Goal: Browse casually: Explore the website without a specific task or goal

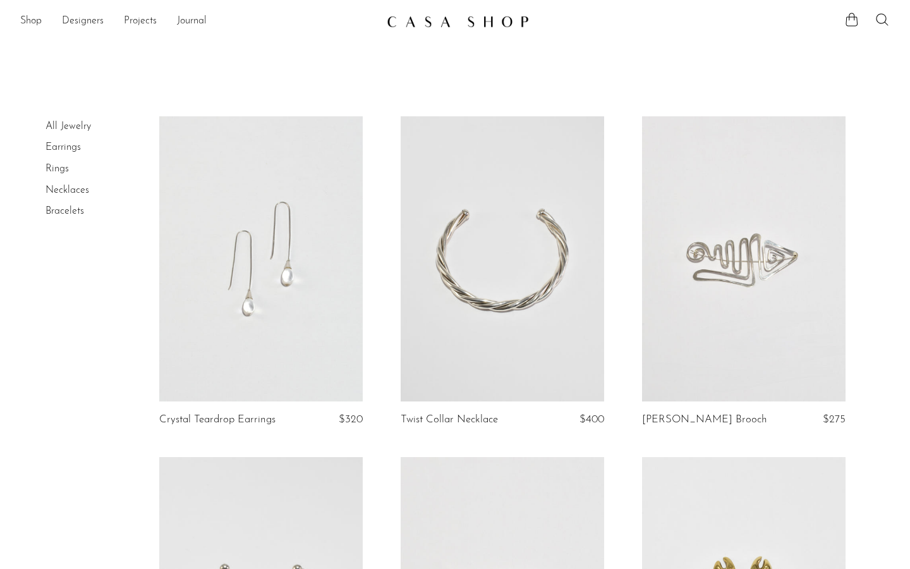
click at [69, 150] on link "Earrings" at bounding box center [63, 147] width 35 height 10
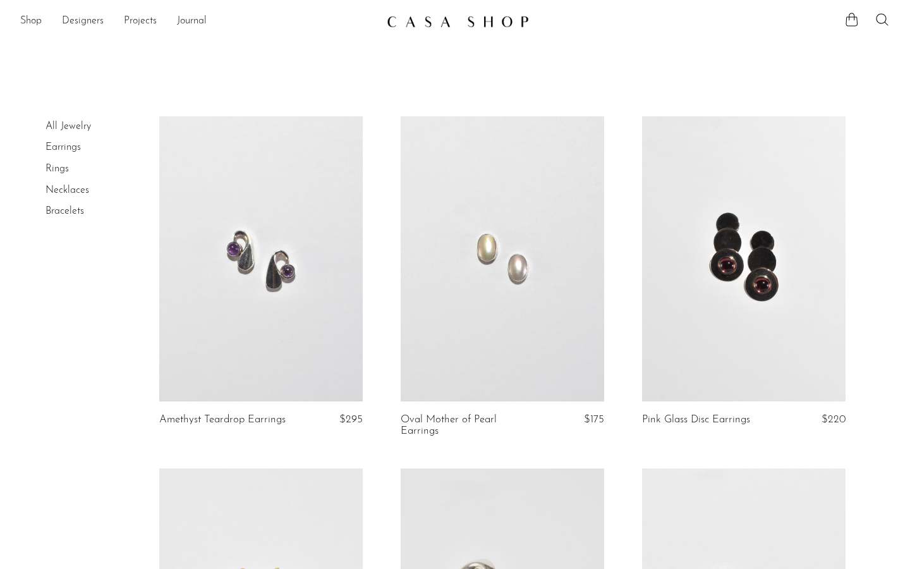
click at [290, 378] on link at bounding box center [261, 258] width 204 height 285
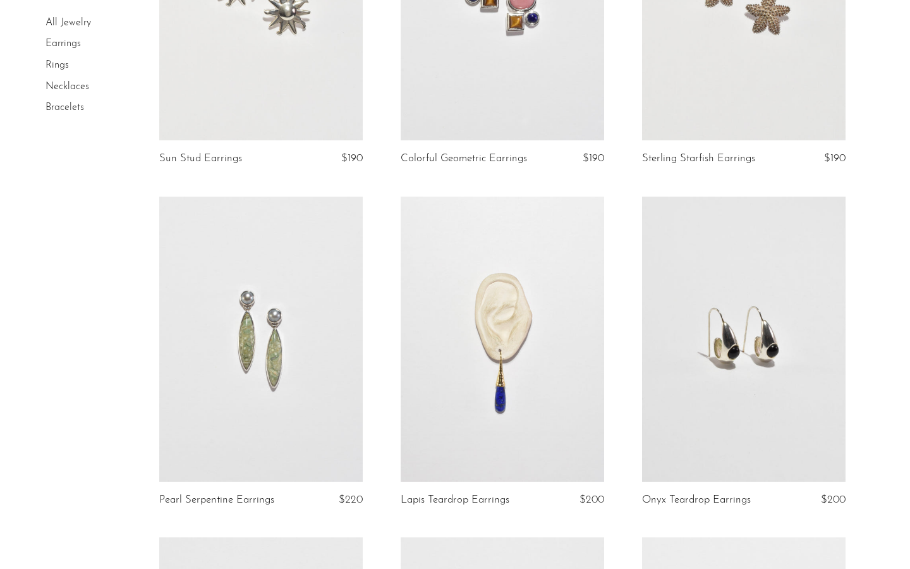
scroll to position [981, 0]
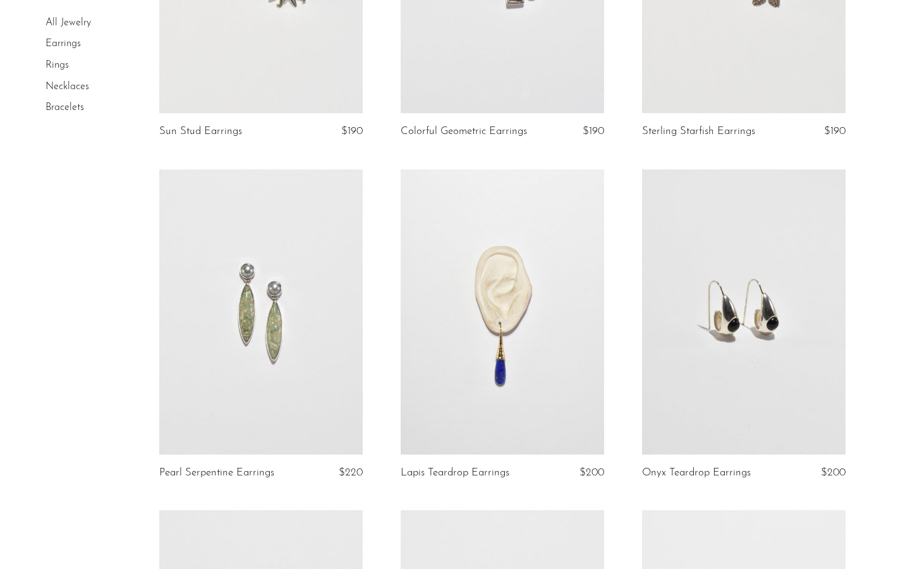
click at [695, 395] on link at bounding box center [744, 311] width 204 height 285
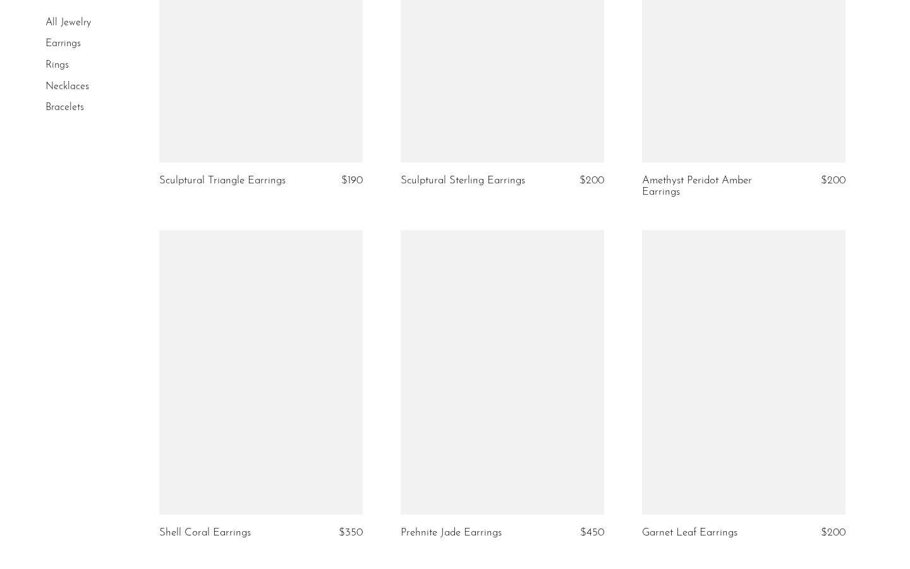
scroll to position [2174, 0]
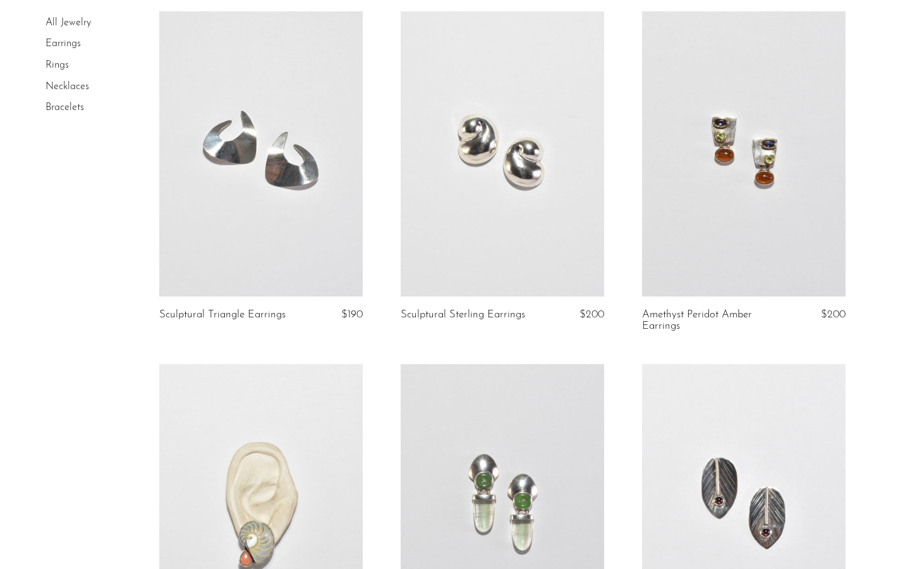
click at [759, 228] on link at bounding box center [744, 153] width 204 height 285
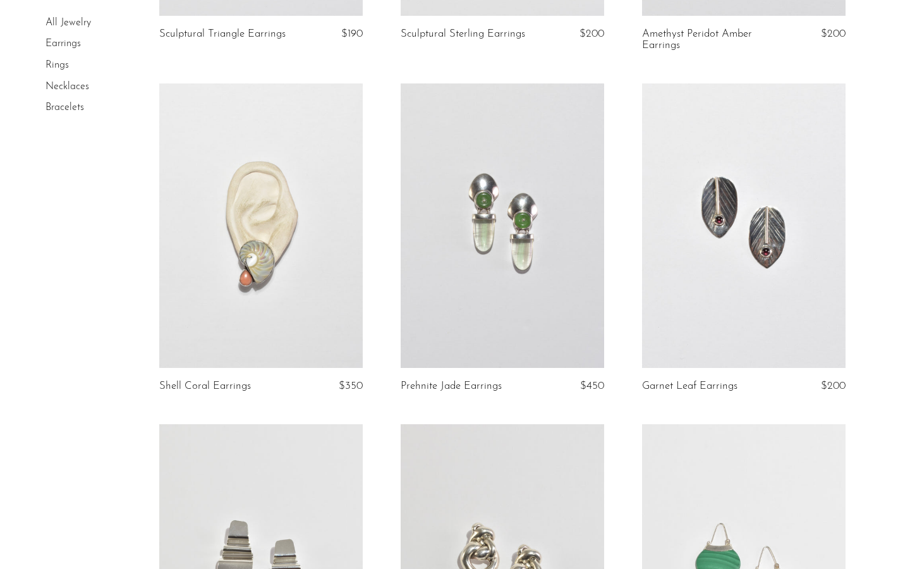
scroll to position [2455, 0]
click at [674, 289] on link at bounding box center [744, 225] width 204 height 285
click at [67, 90] on link "Necklaces" at bounding box center [68, 87] width 44 height 10
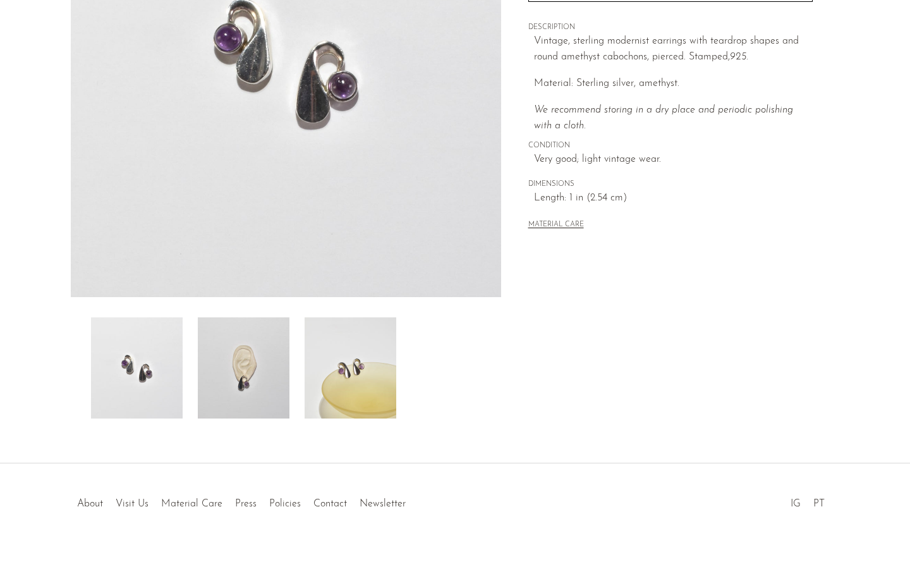
scroll to position [254, 0]
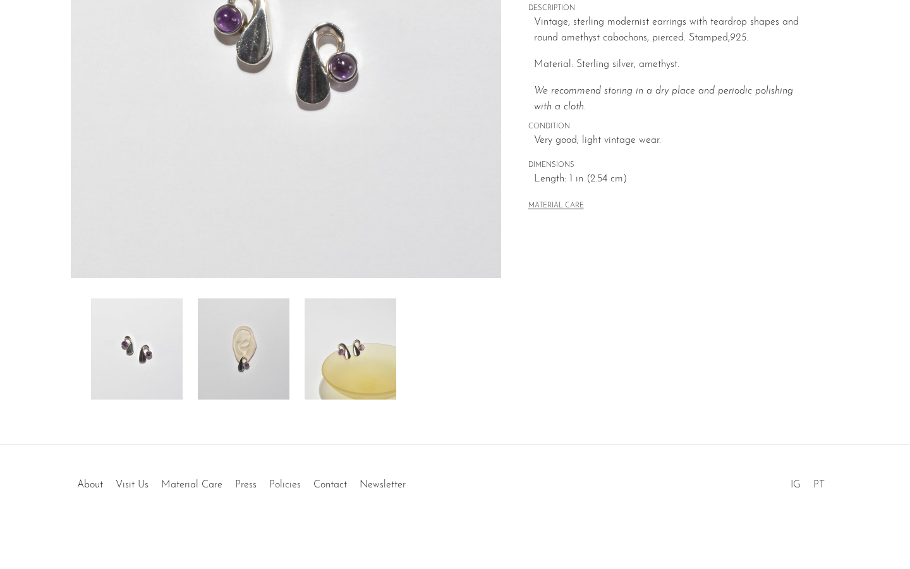
click at [351, 376] on img at bounding box center [351, 348] width 92 height 101
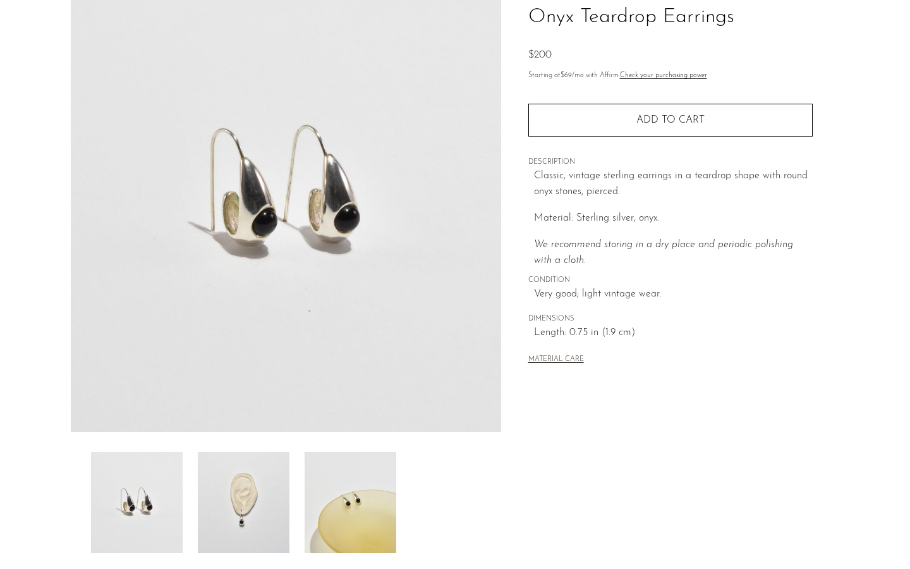
scroll to position [254, 0]
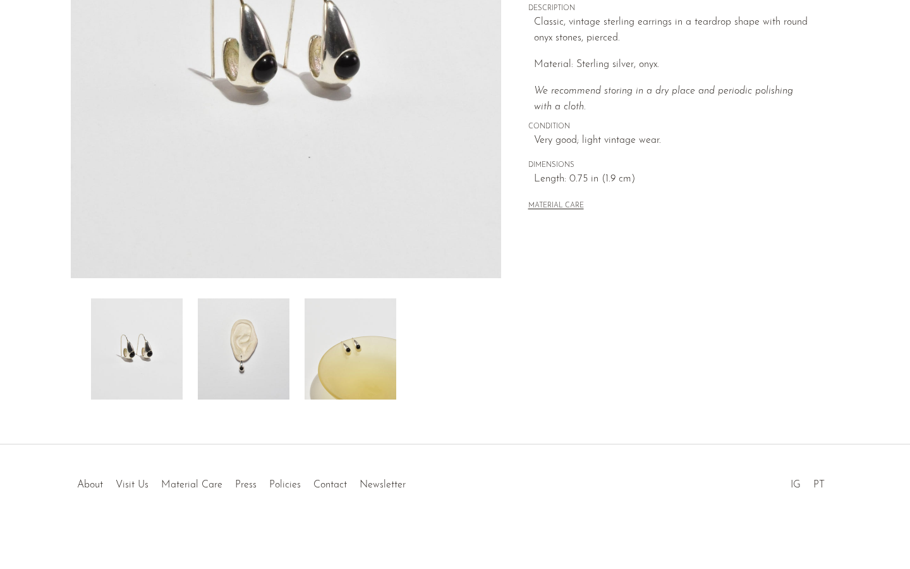
click at [329, 357] on img at bounding box center [351, 348] width 92 height 101
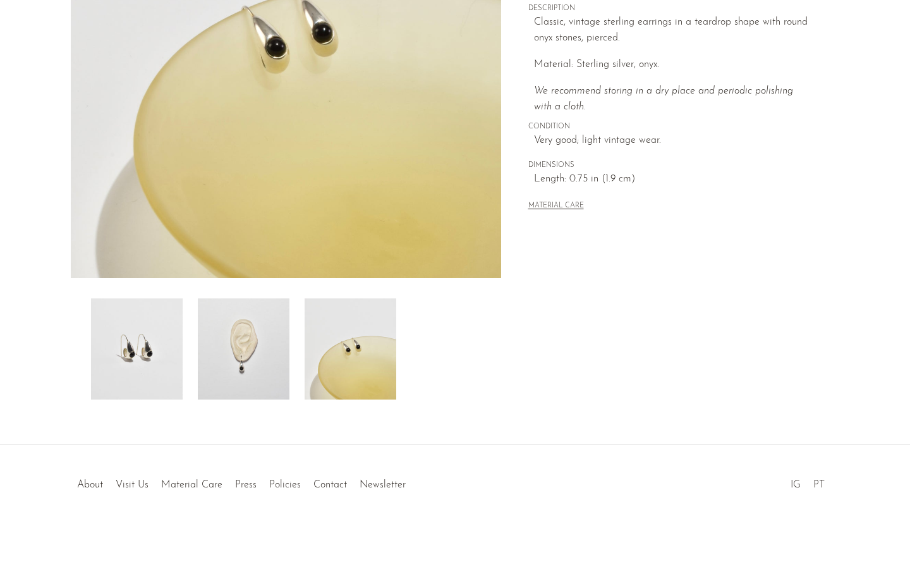
click at [251, 363] on img at bounding box center [244, 348] width 92 height 101
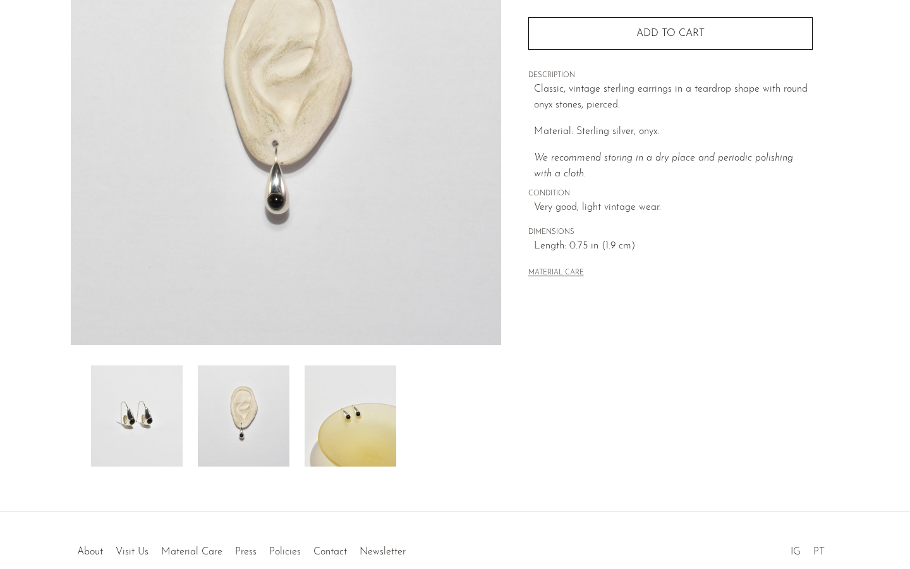
scroll to position [184, 0]
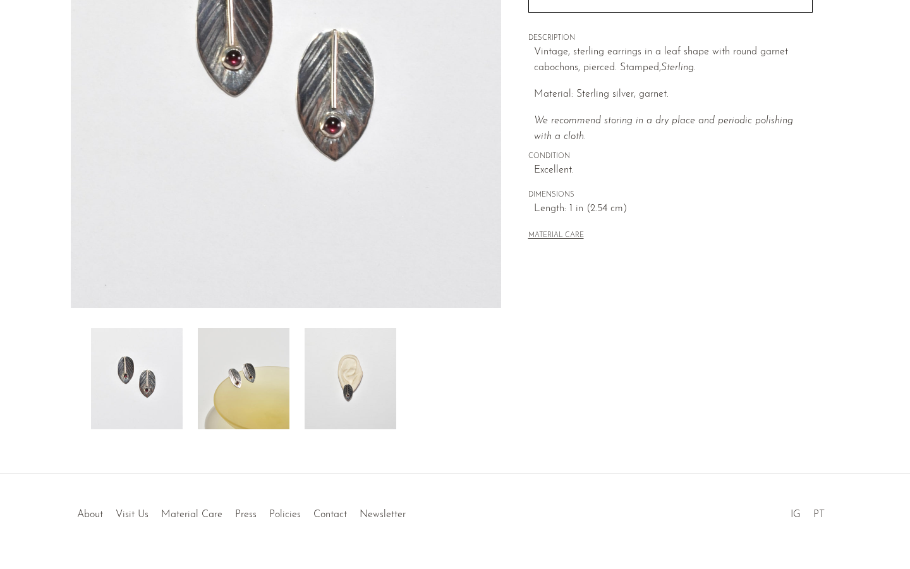
scroll to position [232, 0]
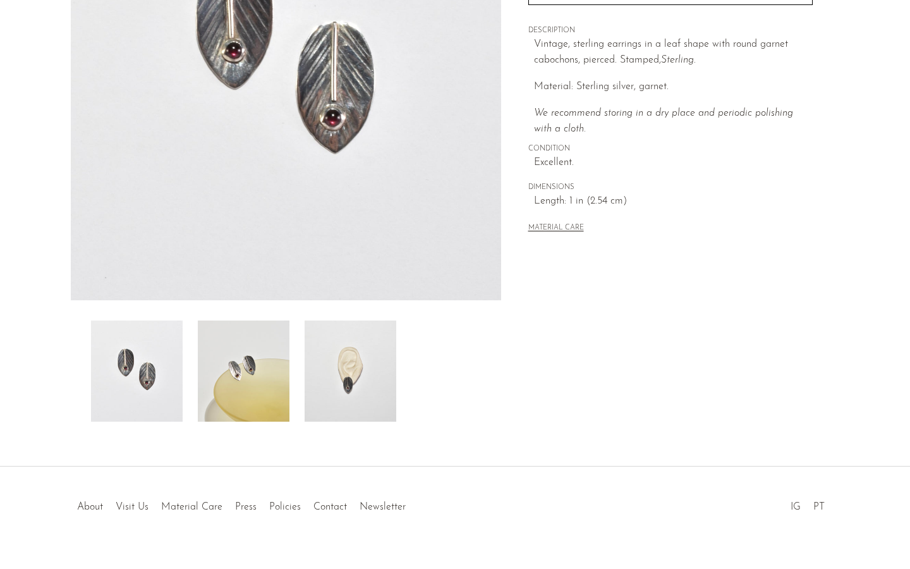
click at [319, 391] on img at bounding box center [351, 371] width 92 height 101
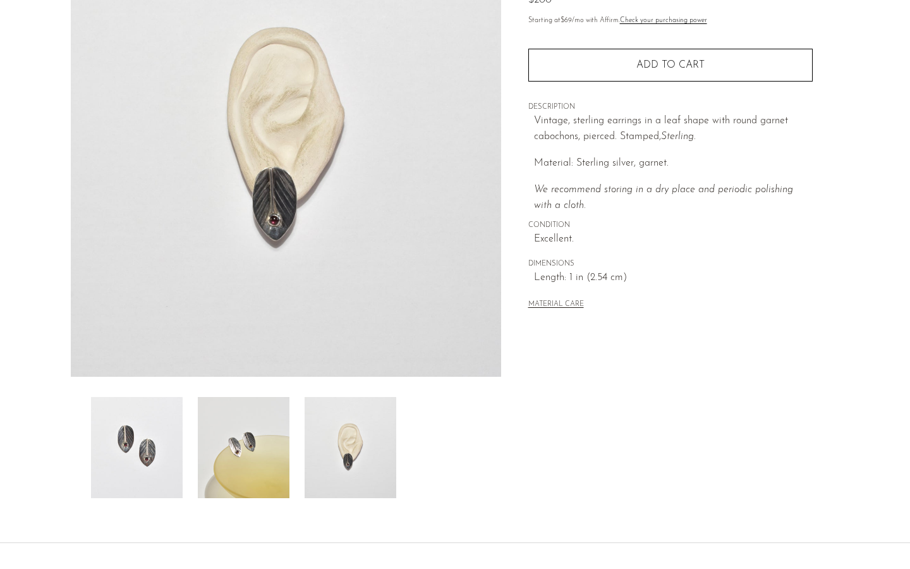
scroll to position [135, 0]
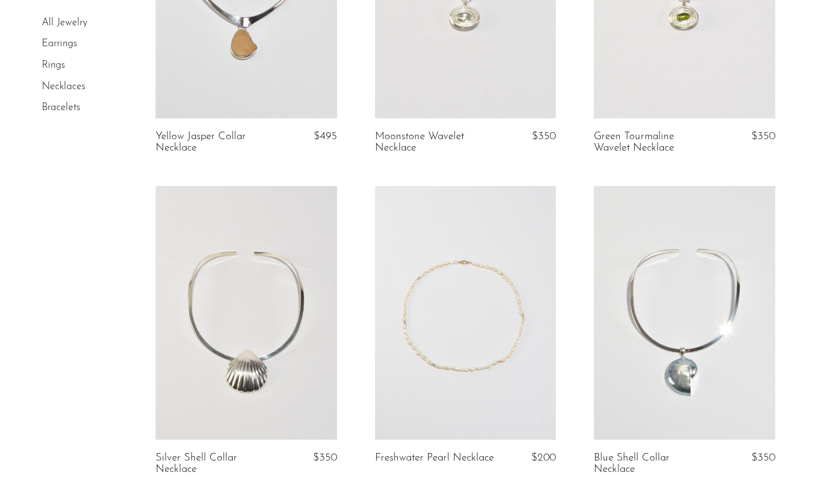
scroll to position [1968, 0]
